Goal: Task Accomplishment & Management: Complete application form

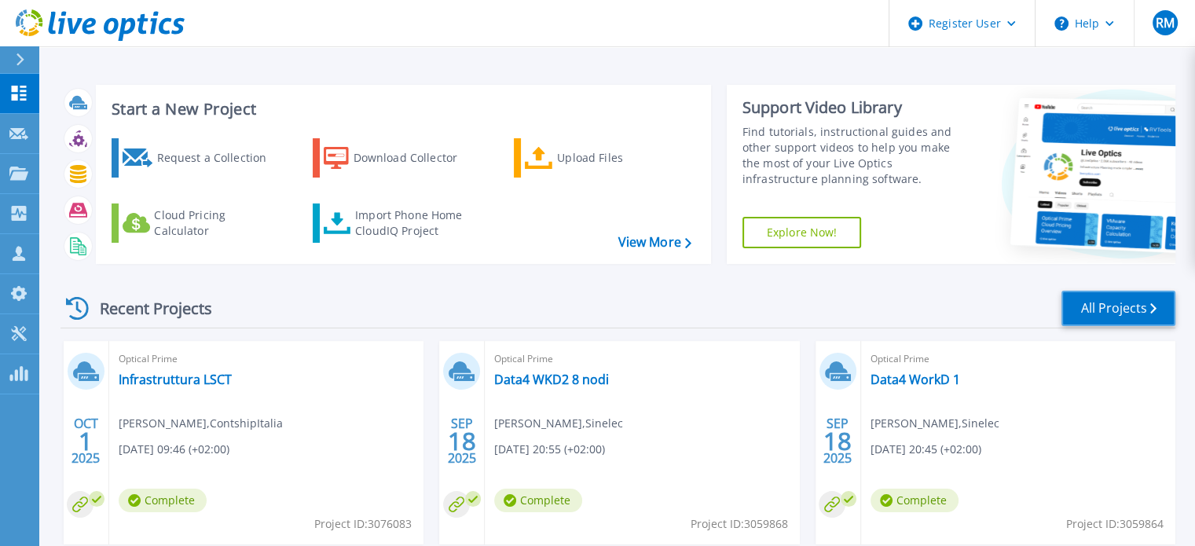
click at [1133, 304] on link "All Projects" at bounding box center [1119, 308] width 114 height 35
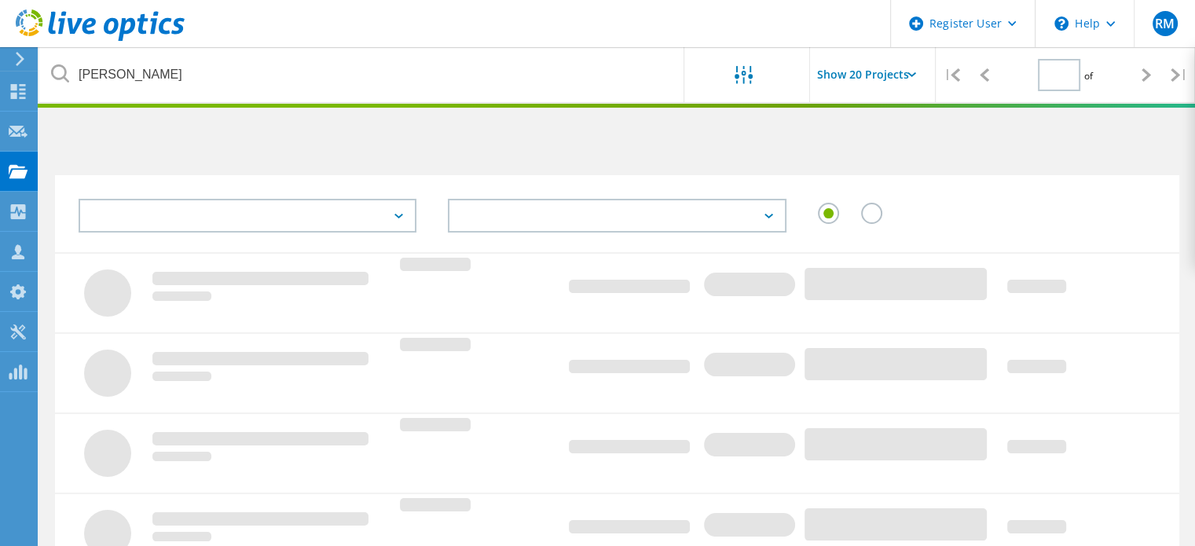
type input "1"
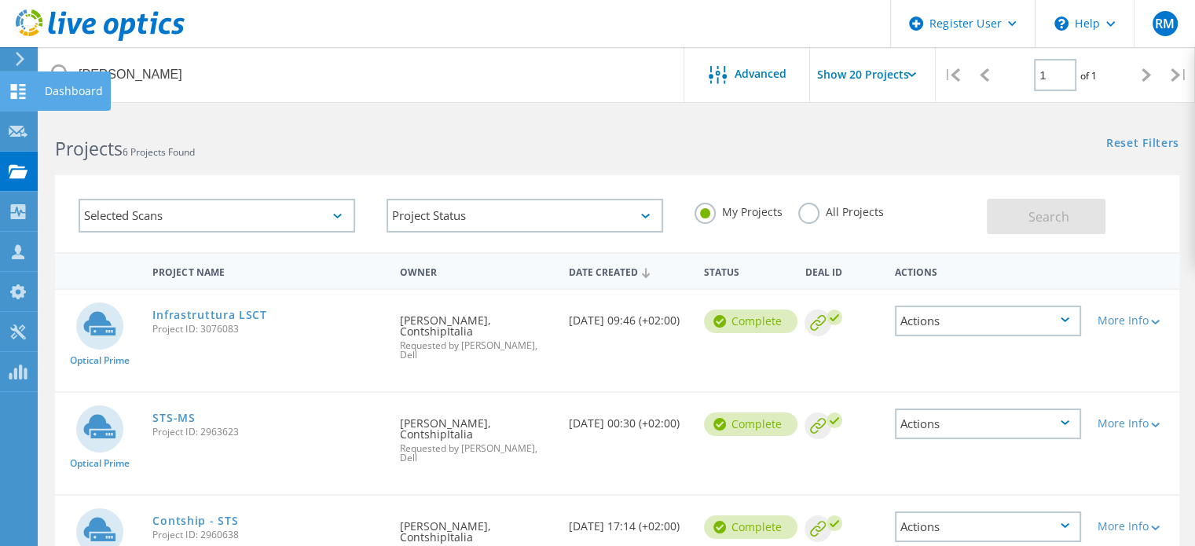
click at [9, 86] on icon at bounding box center [18, 91] width 19 height 15
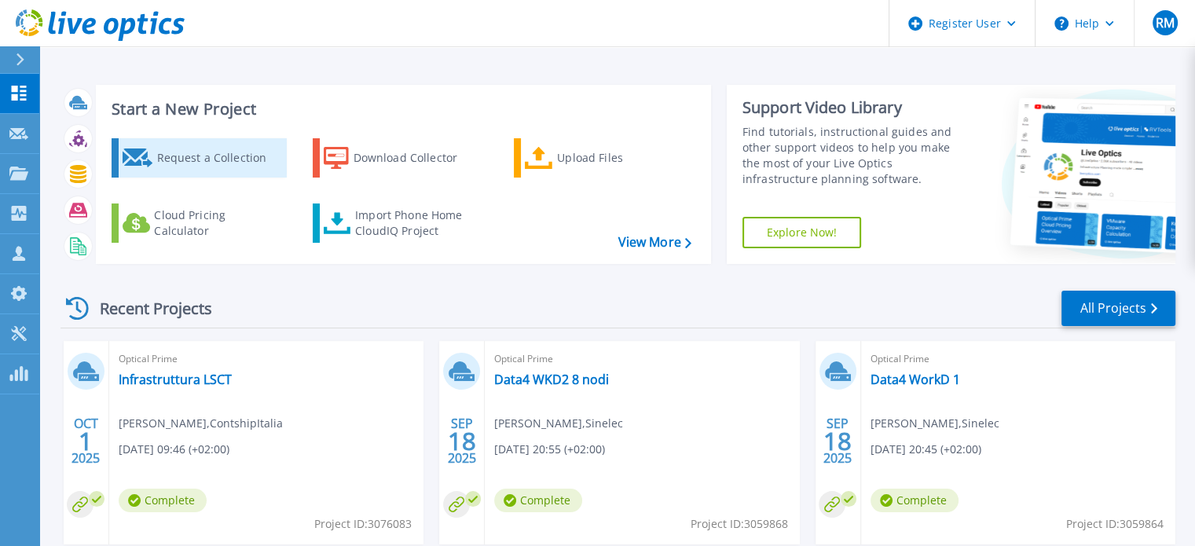
click at [197, 157] on div "Request a Collection" at bounding box center [219, 157] width 126 height 31
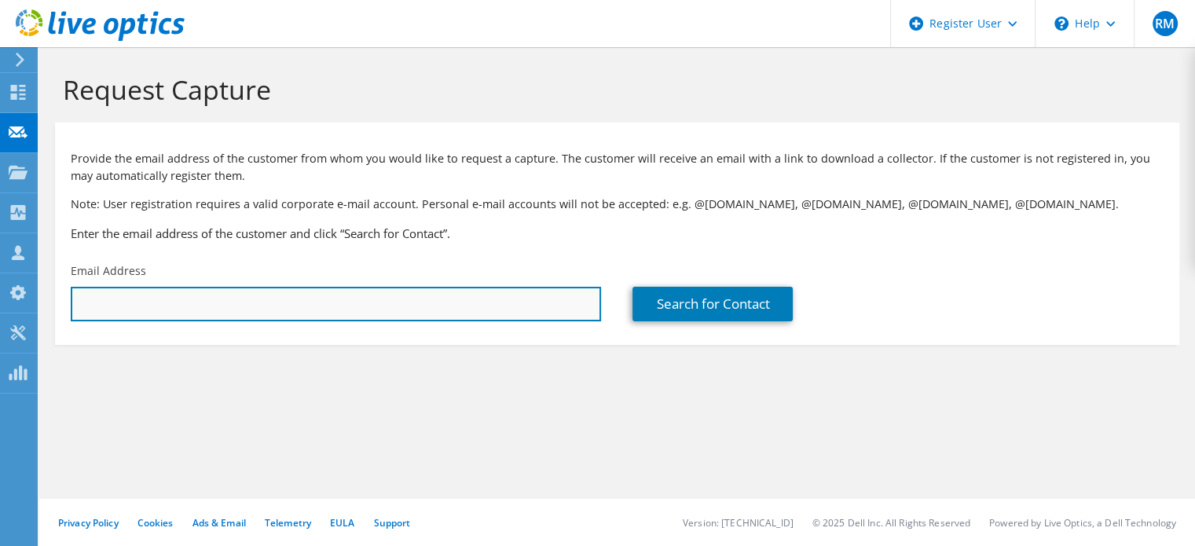
click at [217, 303] on input "text" at bounding box center [336, 304] width 530 height 35
click at [130, 299] on input "text" at bounding box center [336, 304] width 530 height 35
drag, startPoint x: 280, startPoint y: 307, endPoint x: 38, endPoint y: 310, distance: 242.0
click at [38, 310] on div "RM Dell User Roberto Mazzocco Roberto.Mazzocco@dell.com Dell My Profile Log Out…" at bounding box center [597, 273] width 1195 height 546
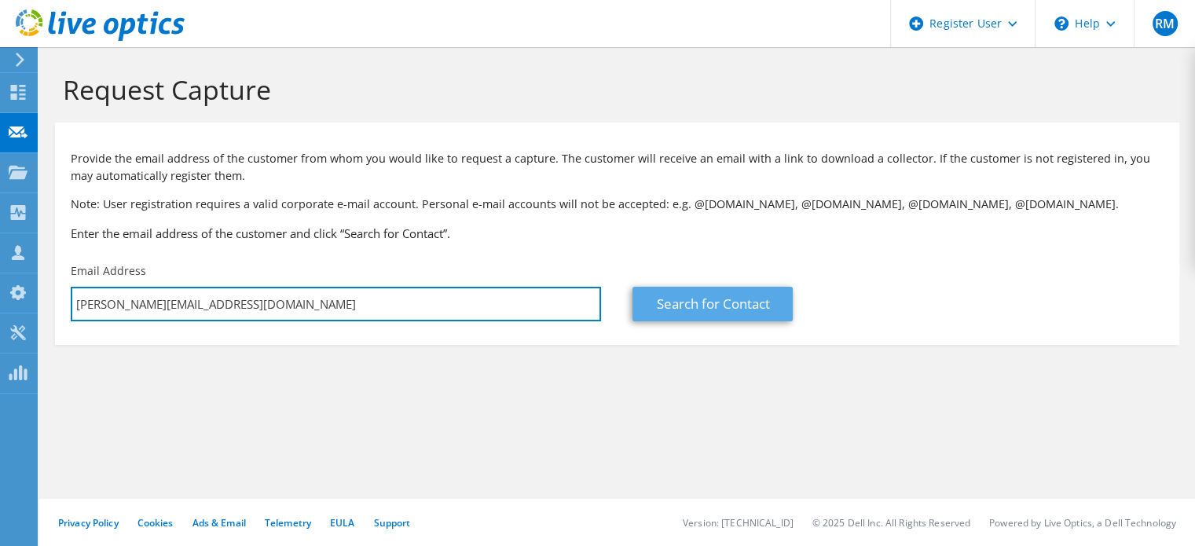
type input "francesco.gruosso@sistemi.com"
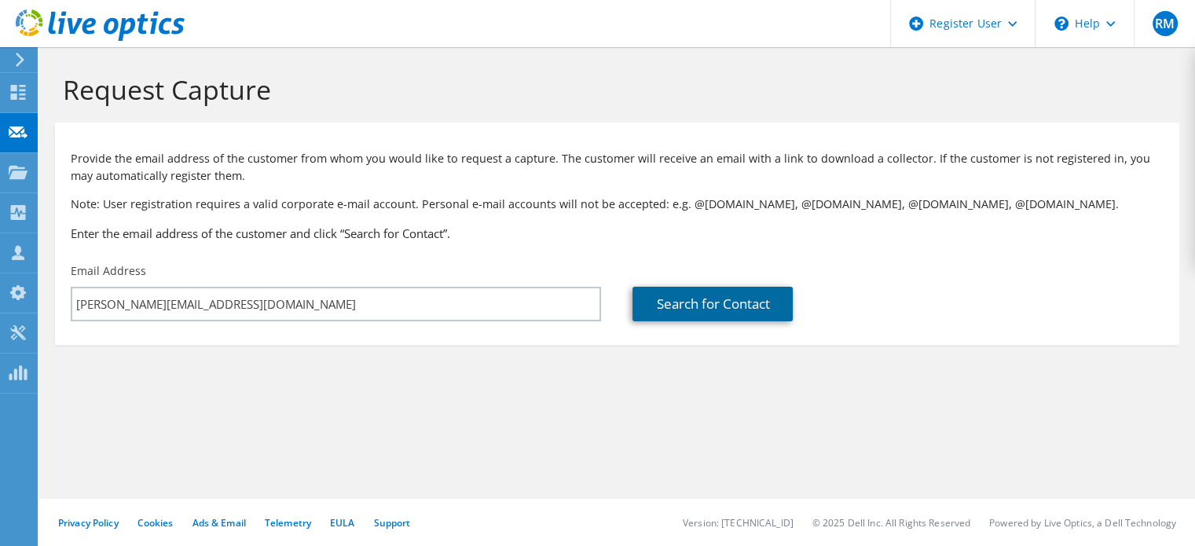
click at [707, 307] on link "Search for Contact" at bounding box center [713, 304] width 160 height 35
type input "Sistemi SPA"
type input "Francesco"
type input "Gruosso"
type input "Italy"
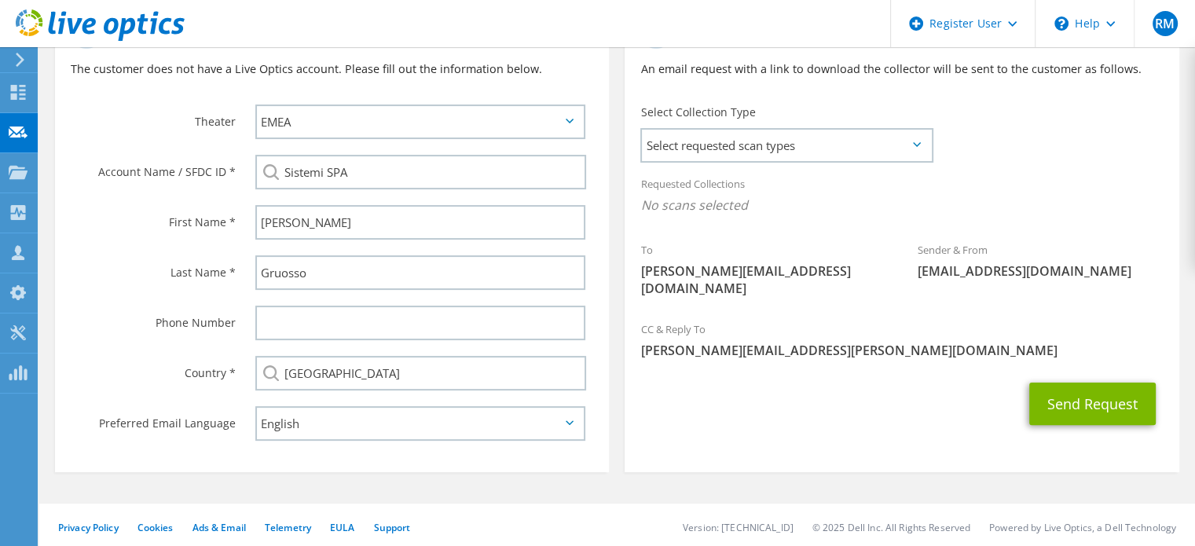
scroll to position [202, 0]
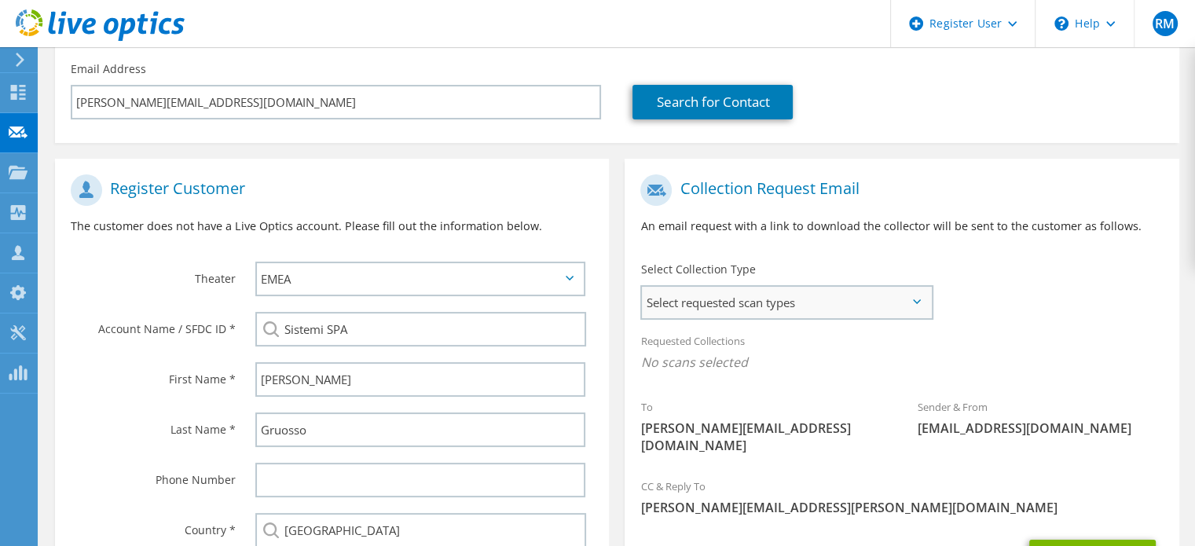
click at [843, 295] on span "Select requested scan types" at bounding box center [786, 302] width 289 height 31
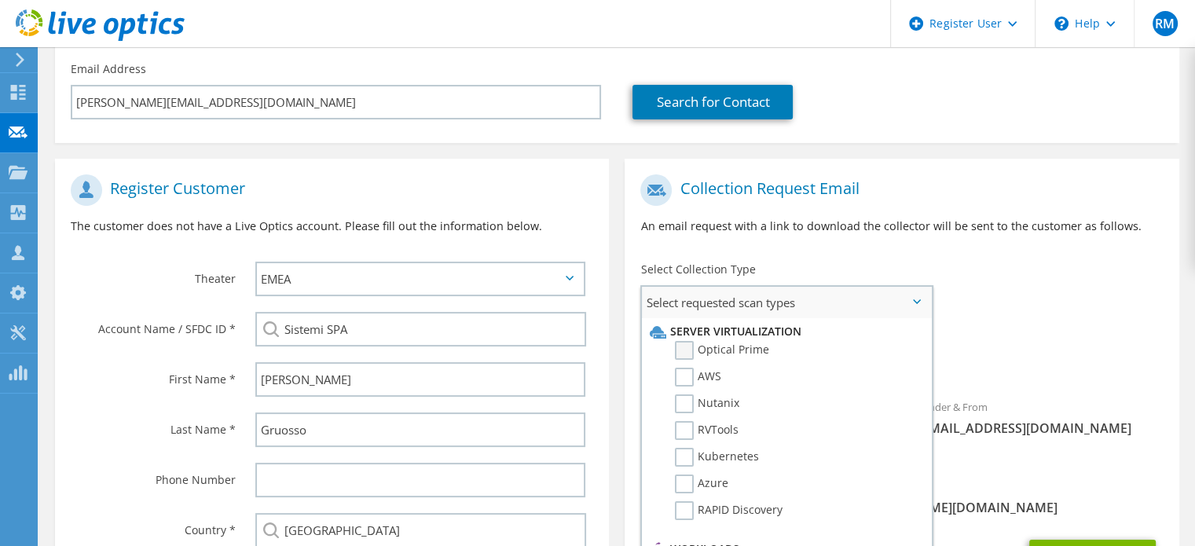
click at [683, 345] on label "Optical Prime" at bounding box center [722, 350] width 94 height 19
click at [0, 0] on input "Optical Prime" at bounding box center [0, 0] width 0 height 0
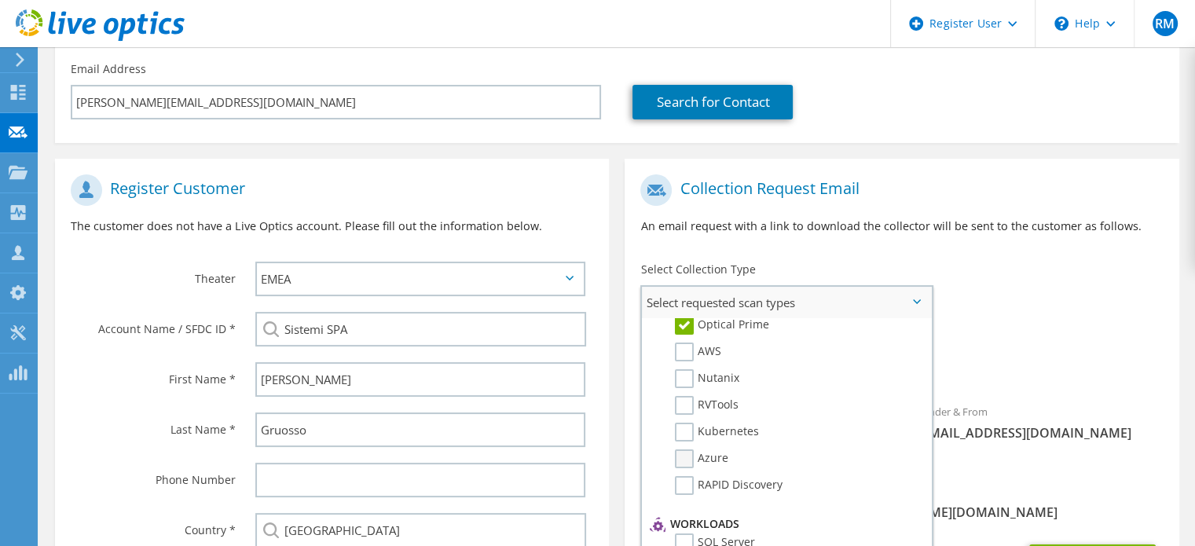
scroll to position [0, 0]
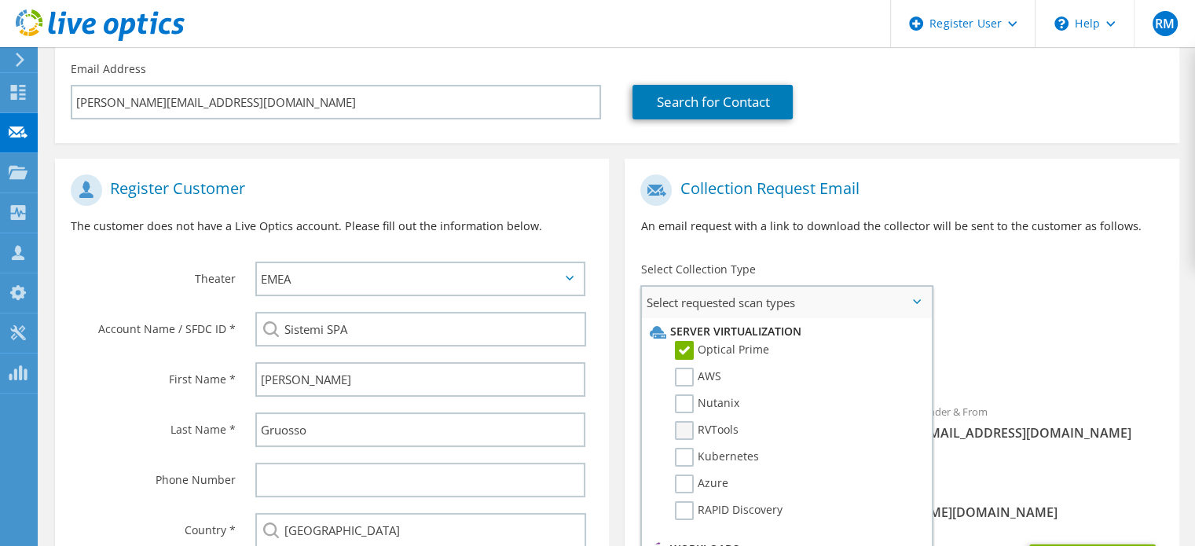
click at [689, 421] on label "RVTools" at bounding box center [707, 430] width 64 height 19
click at [0, 0] on input "RVTools" at bounding box center [0, 0] width 0 height 0
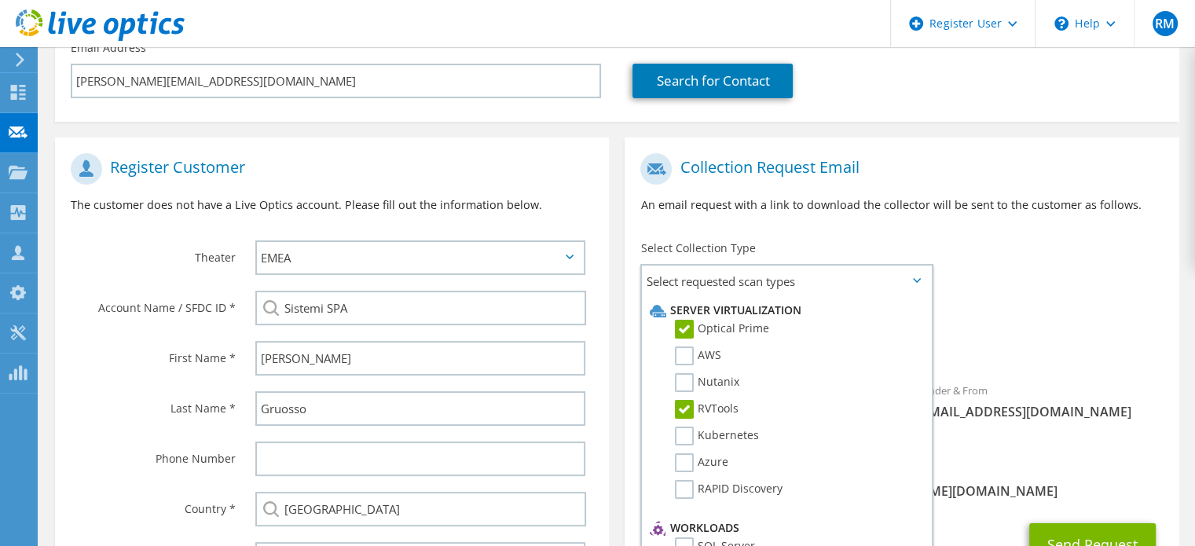
scroll to position [359, 0]
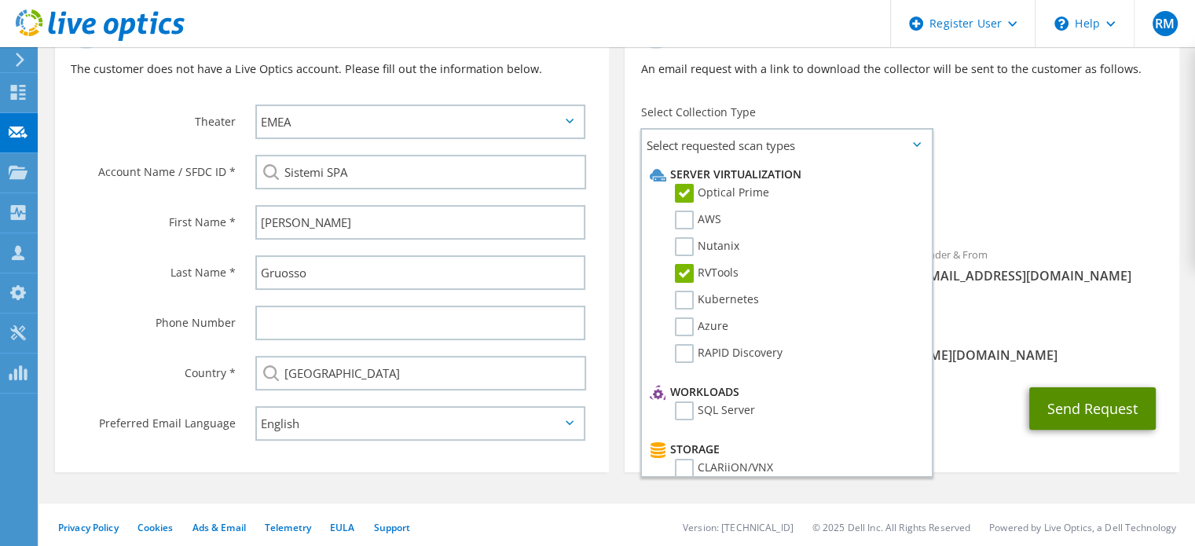
click at [1075, 387] on button "Send Request" at bounding box center [1092, 408] width 127 height 42
